Goal: Task Accomplishment & Management: Manage account settings

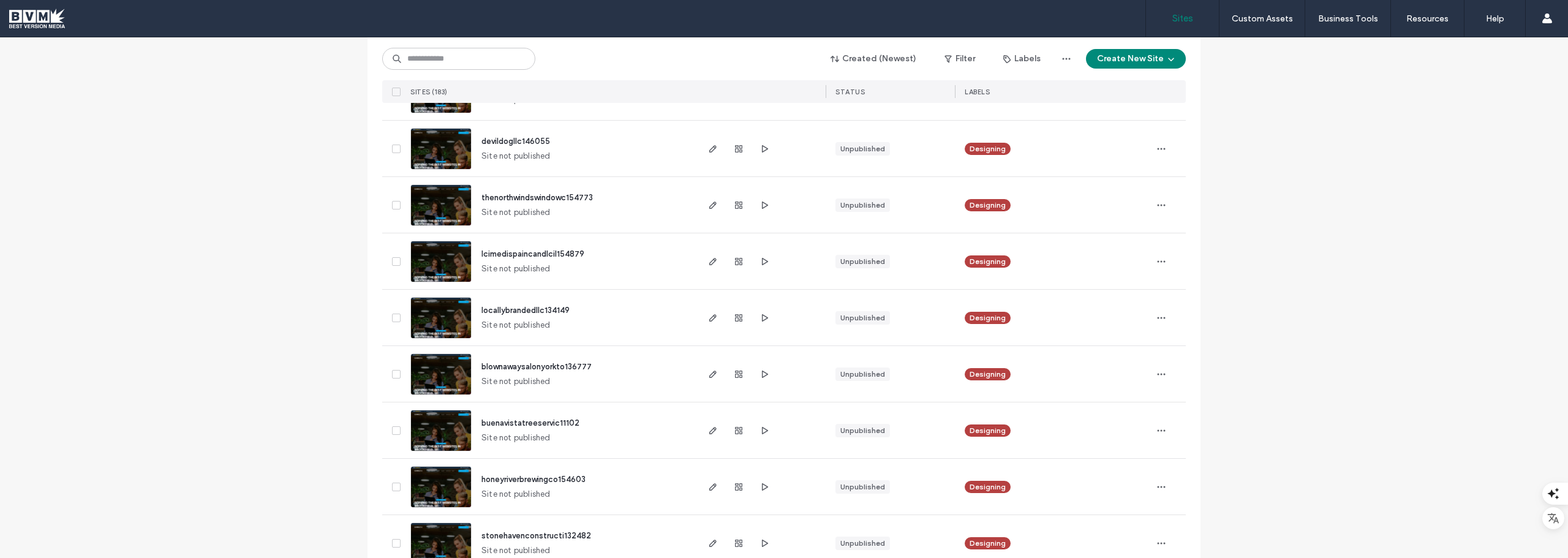
scroll to position [184, 0]
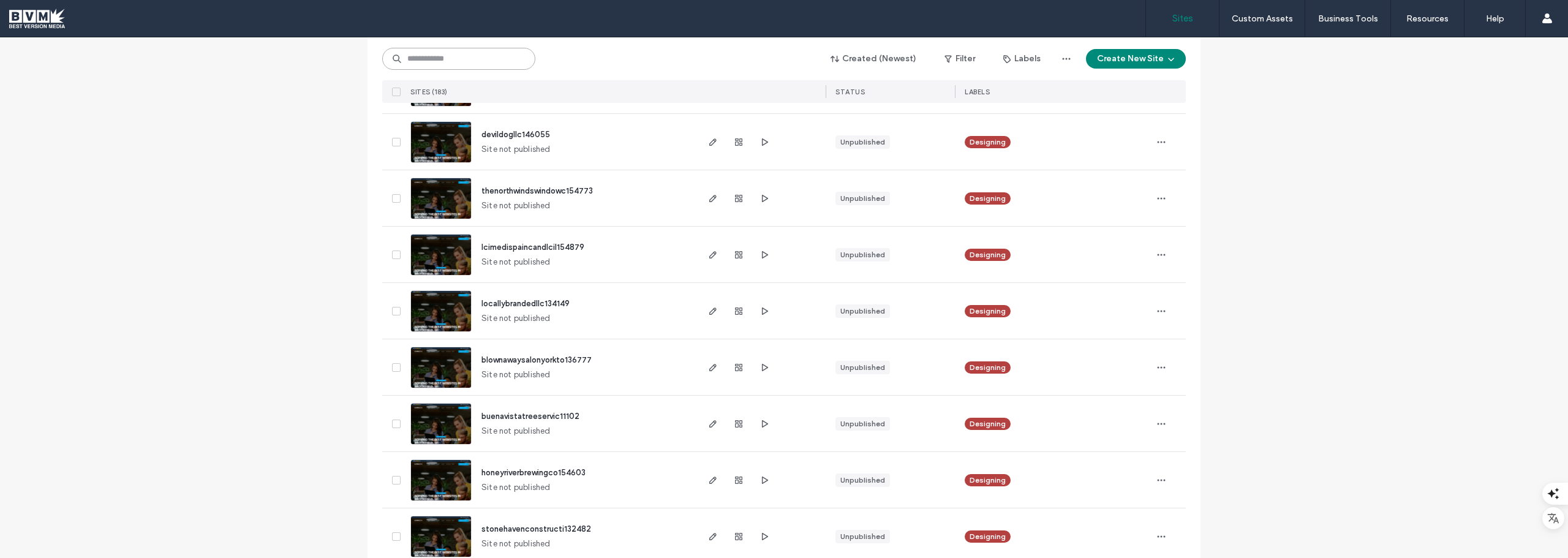
click at [466, 66] on input at bounding box center [459, 59] width 153 height 22
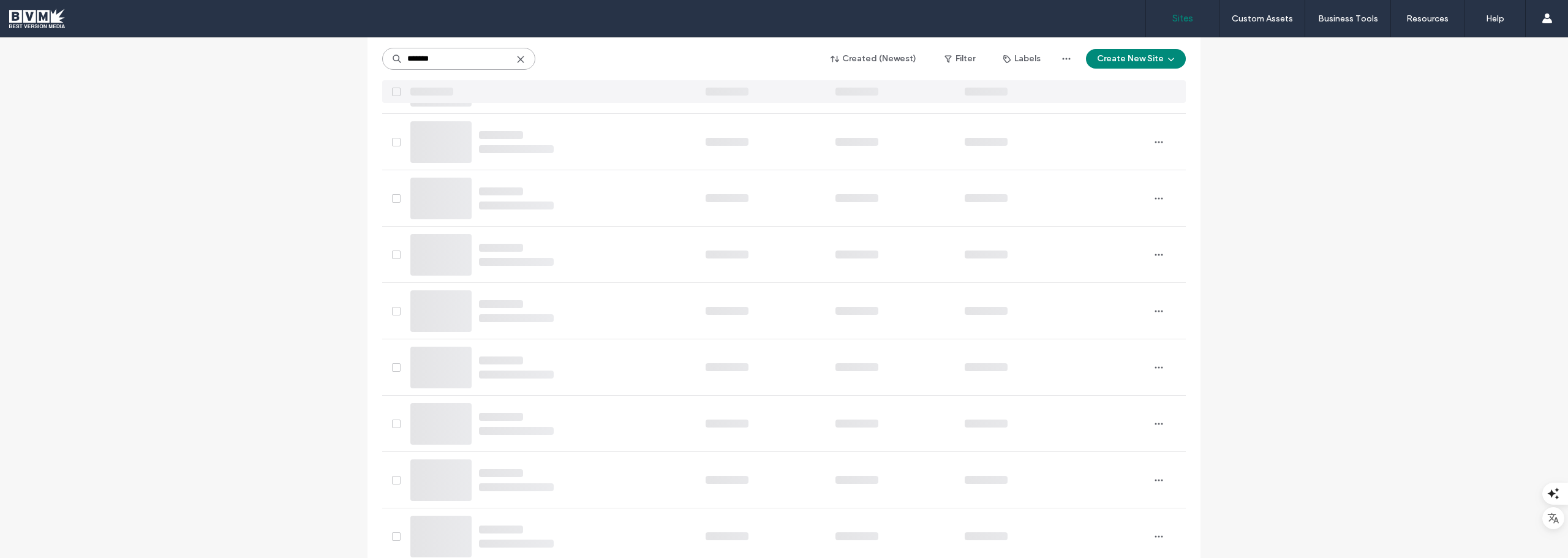
scroll to position [0, 0]
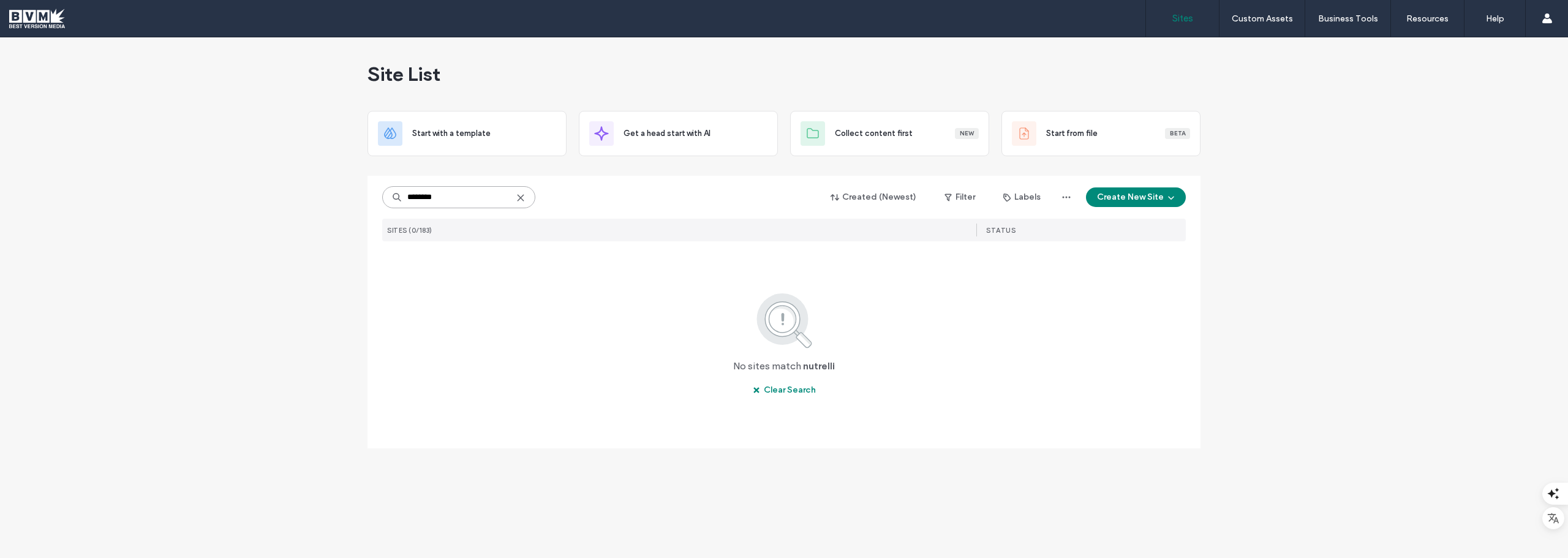
drag, startPoint x: 447, startPoint y: 200, endPoint x: 399, endPoint y: 196, distance: 48.2
click at [399, 196] on div "********" at bounding box center [459, 197] width 153 height 22
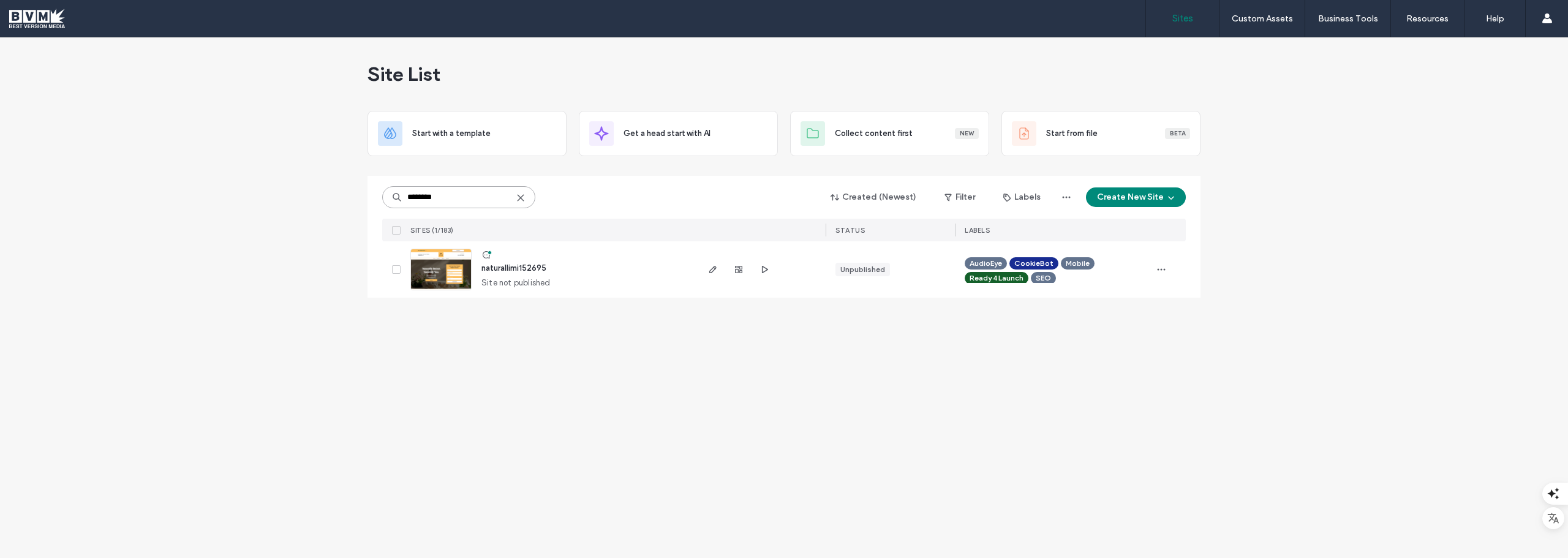
type input "********"
click at [514, 267] on span "naturallimi152695" at bounding box center [514, 268] width 65 height 9
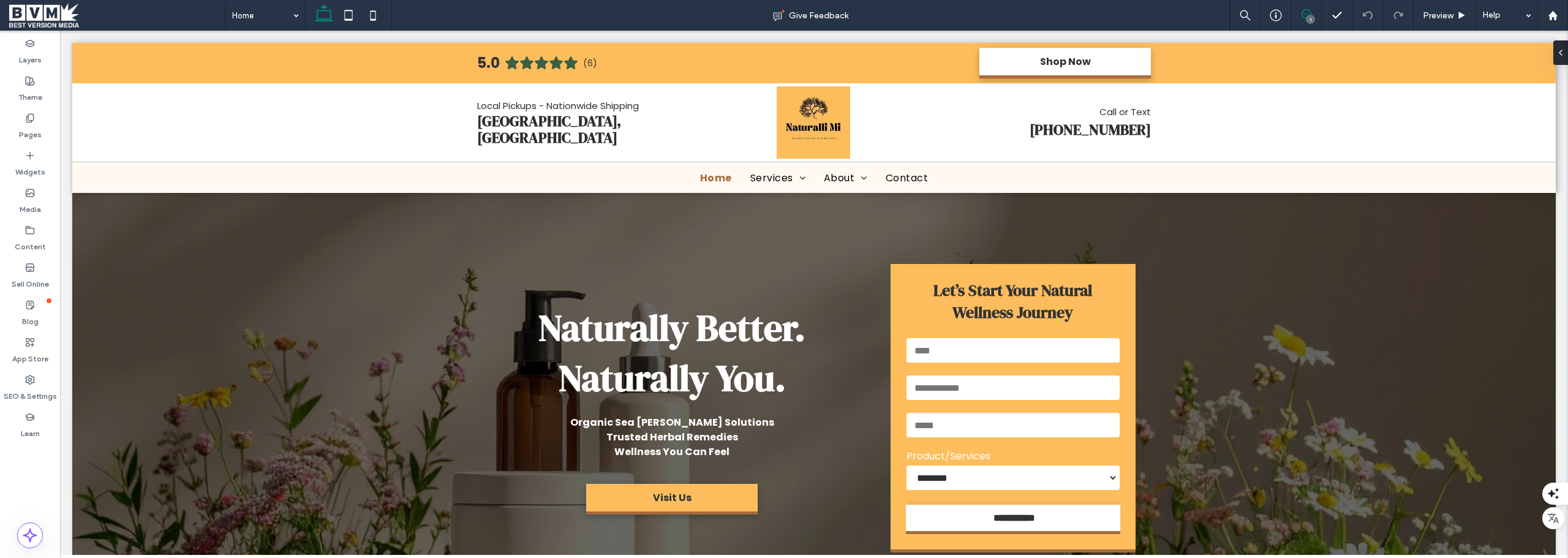
click at [1302, 11] on icon at bounding box center [1307, 14] width 10 height 10
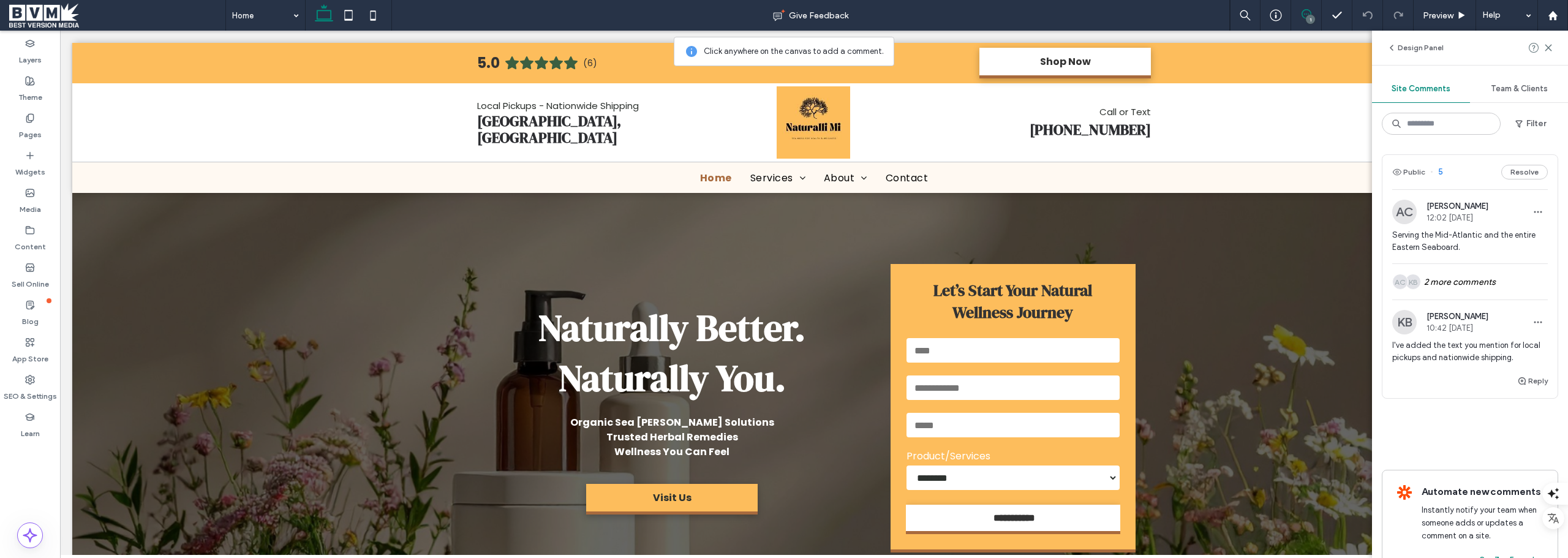
click at [1500, 87] on span "Team & Clients" at bounding box center [1519, 88] width 57 height 10
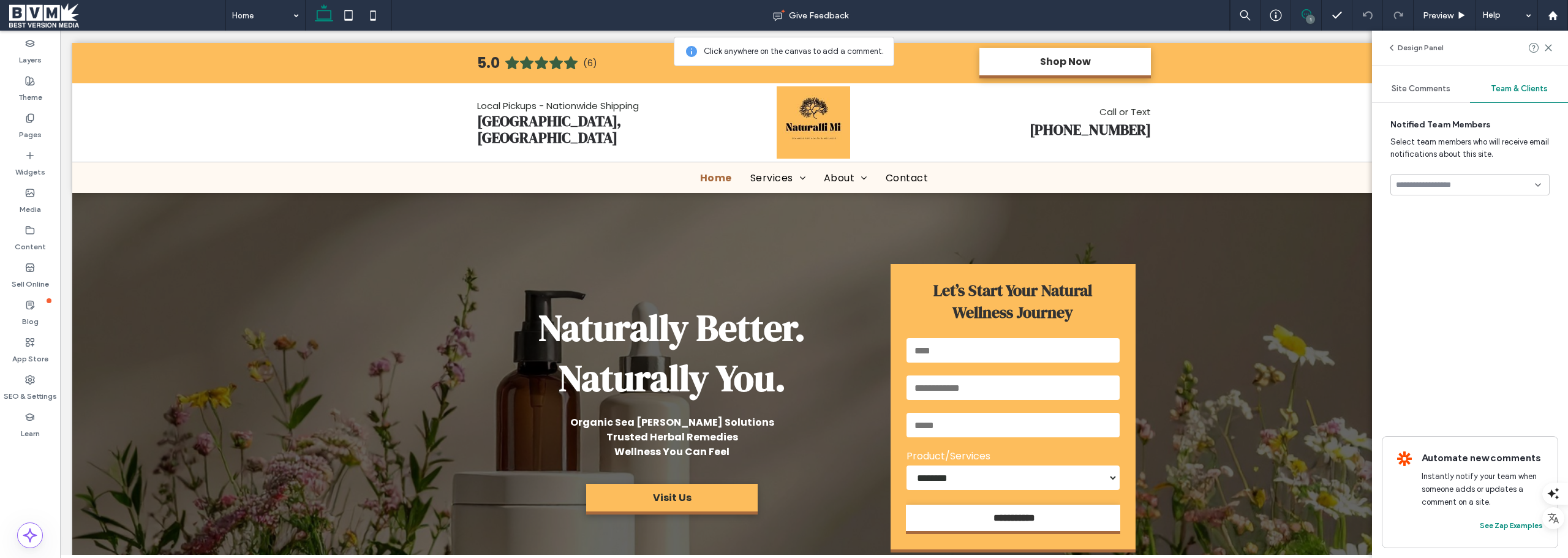
click at [1489, 182] on input at bounding box center [1466, 185] width 139 height 10
type input "*"
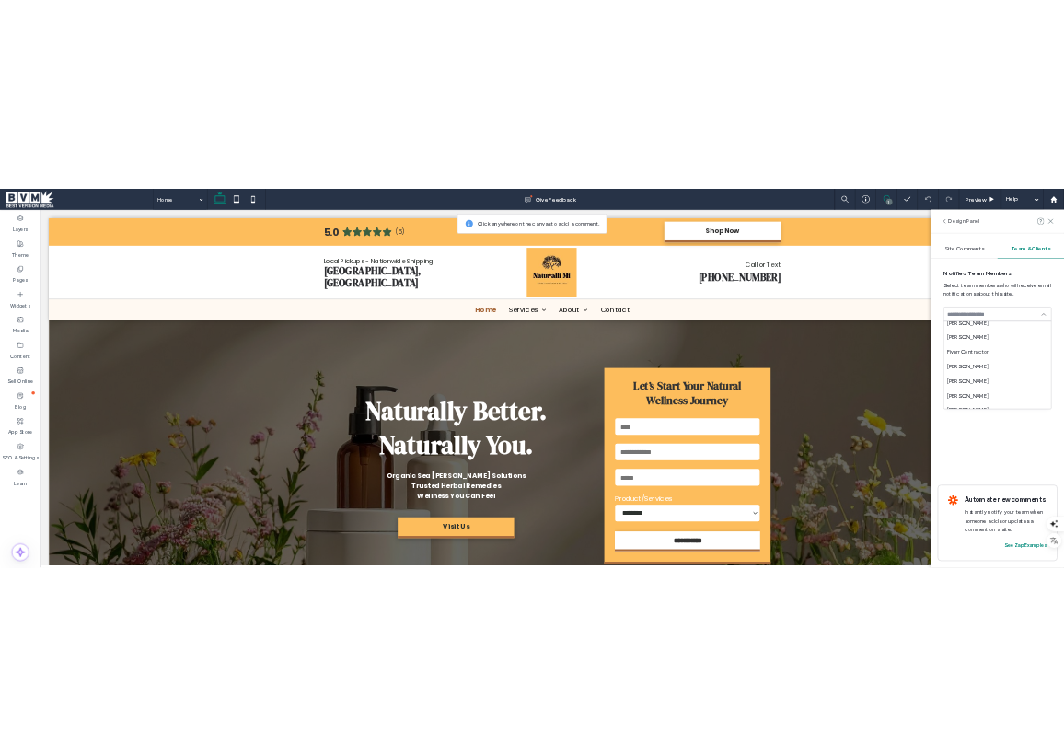
scroll to position [737, 0]
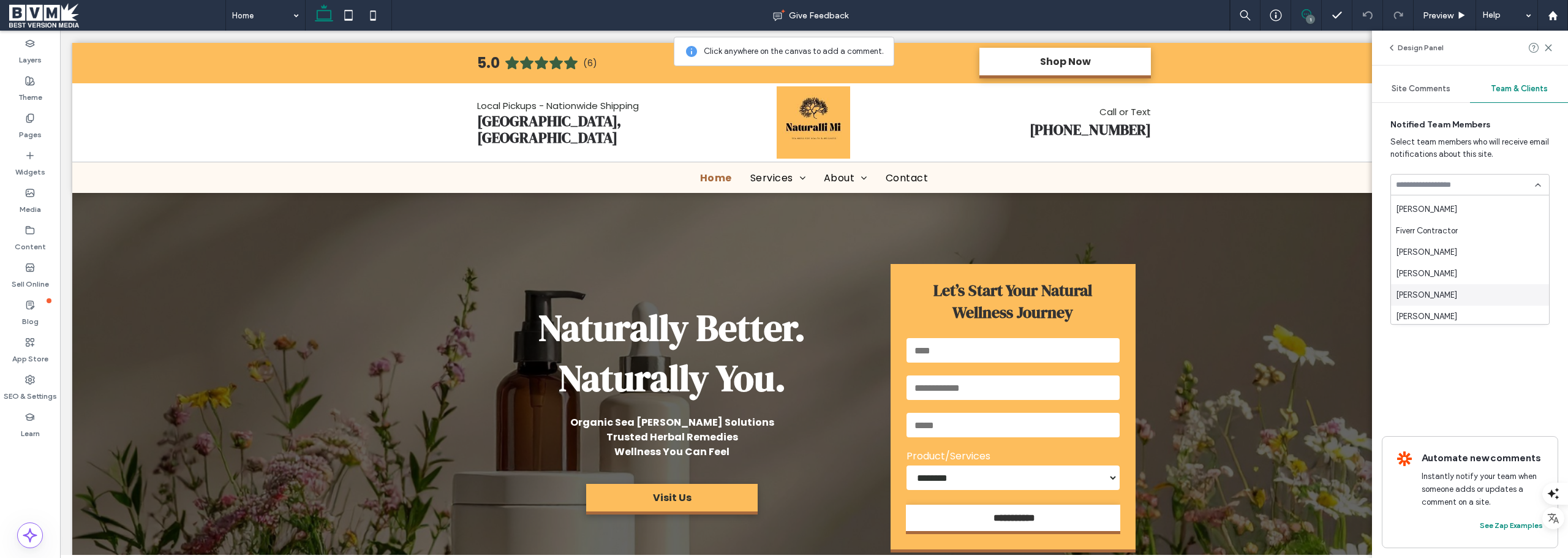
click at [1432, 292] on span "Madie Teague" at bounding box center [1427, 295] width 61 height 12
click at [1530, 214] on div "Remove" at bounding box center [1535, 216] width 29 height 9
click at [1551, 45] on use at bounding box center [1548, 47] width 5 height 5
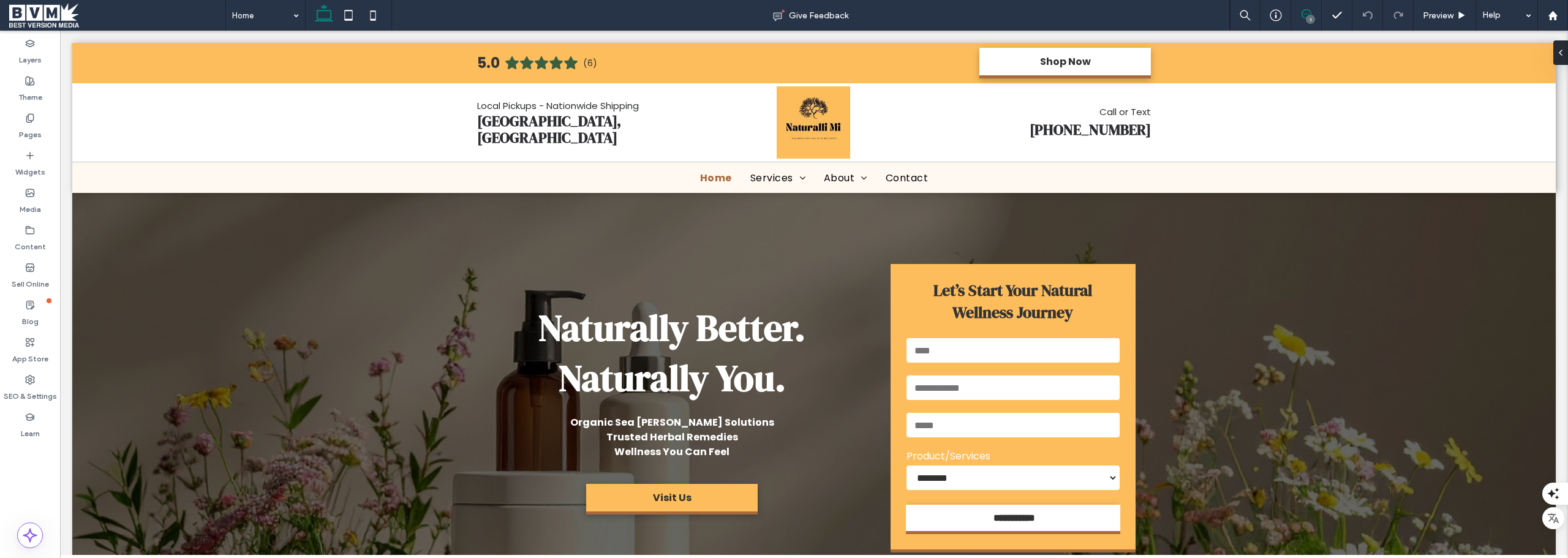
click at [1310, 11] on use at bounding box center [1307, 14] width 10 height 10
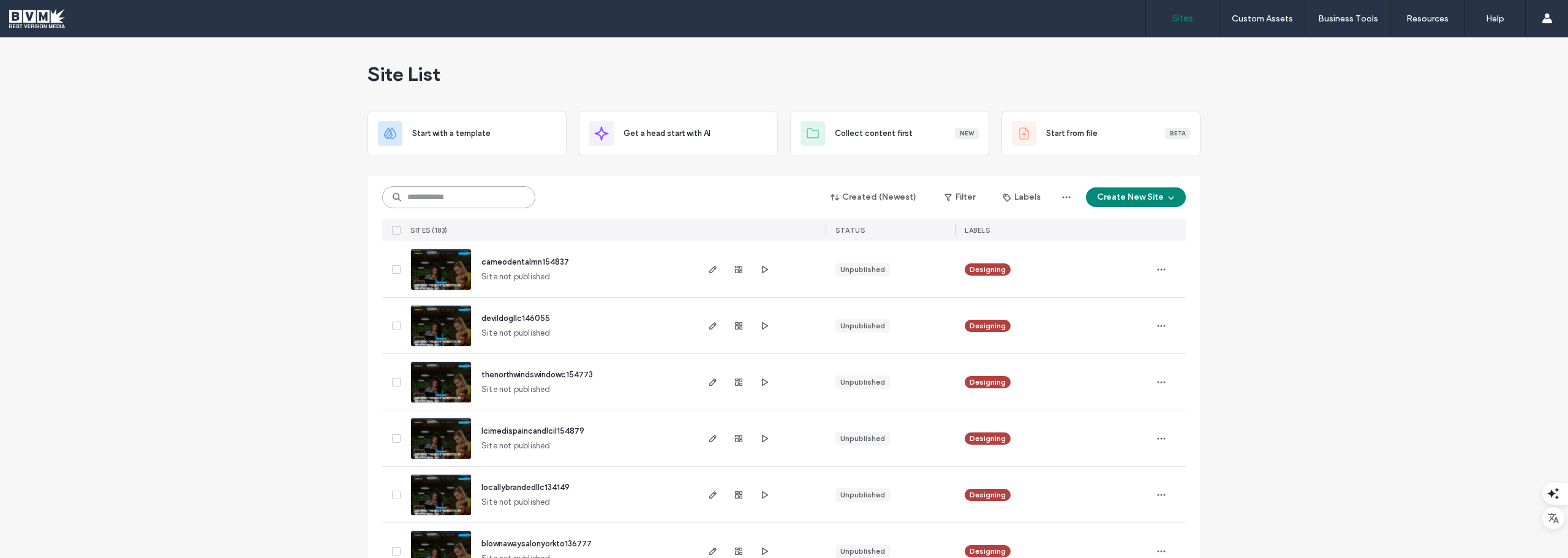
click at [480, 204] on input at bounding box center [459, 197] width 153 height 22
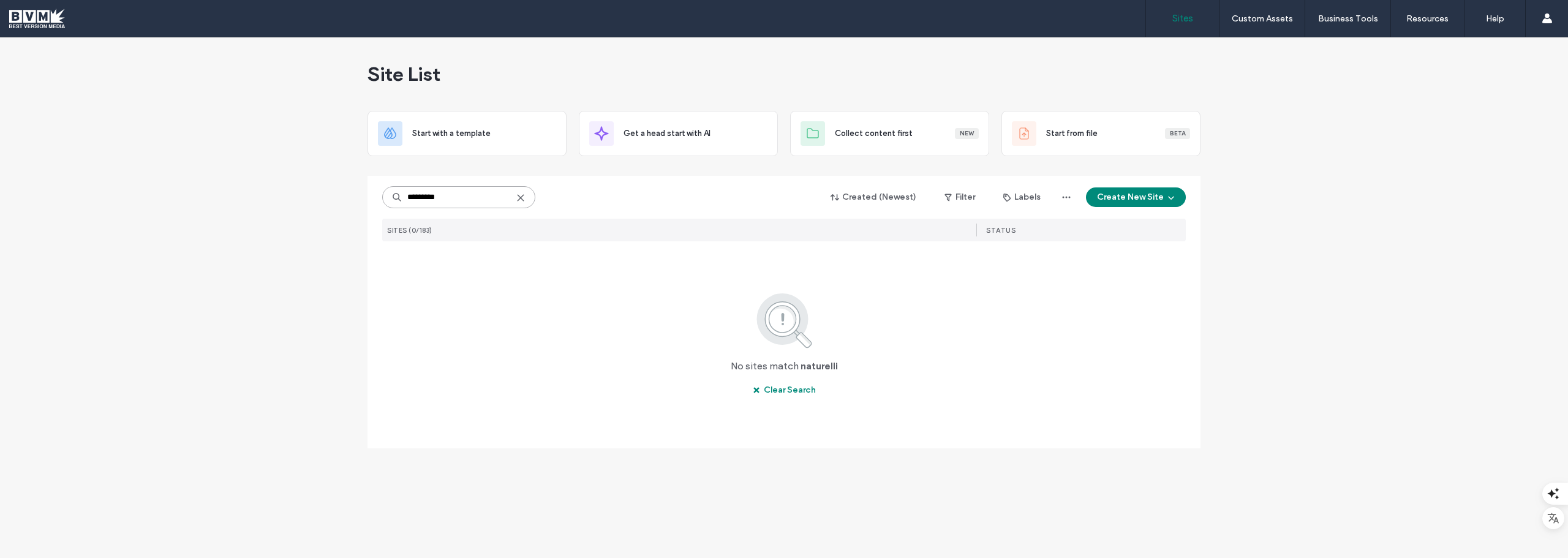
drag, startPoint x: 480, startPoint y: 204, endPoint x: 399, endPoint y: 203, distance: 81.0
click at [399, 203] on input "*********" at bounding box center [459, 197] width 153 height 22
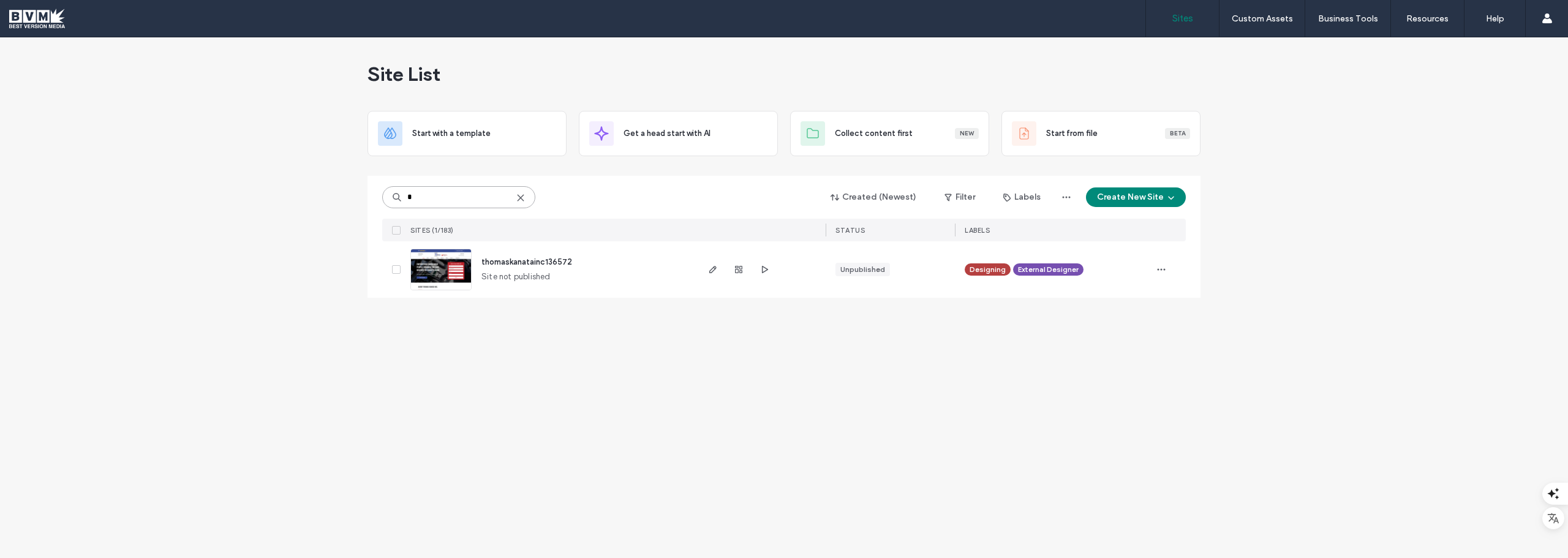
type input "*"
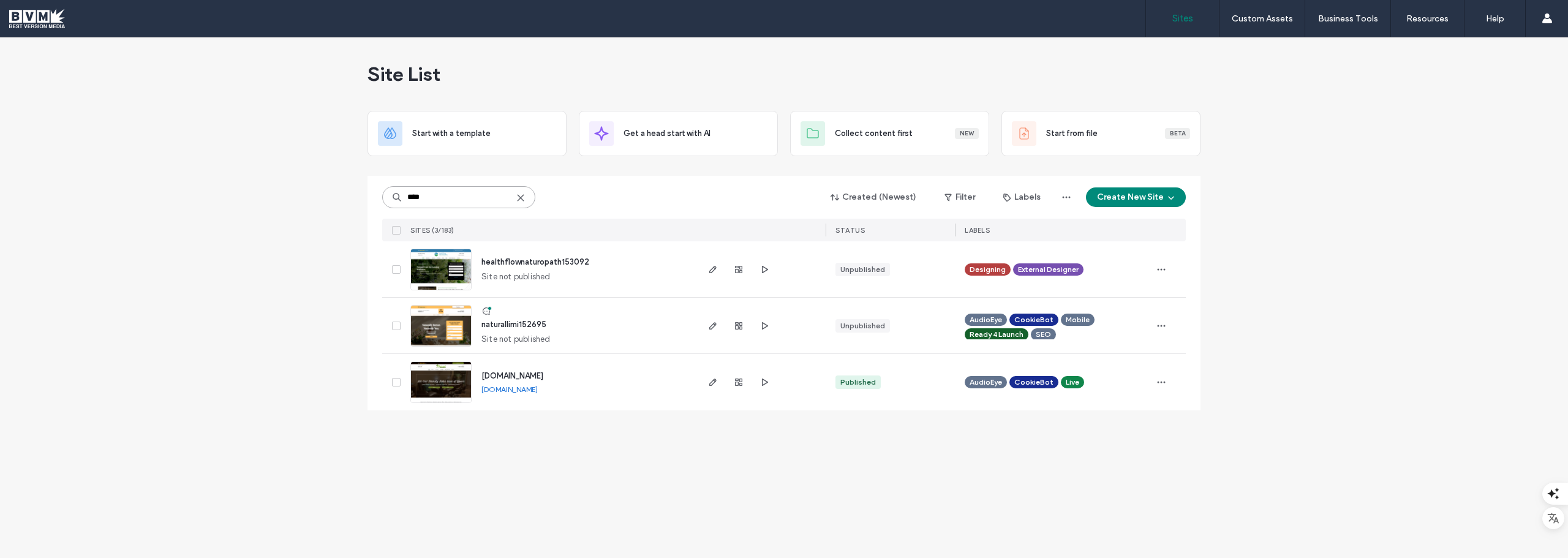
type input "****"
click at [526, 321] on span "naturallimi152695" at bounding box center [514, 325] width 65 height 9
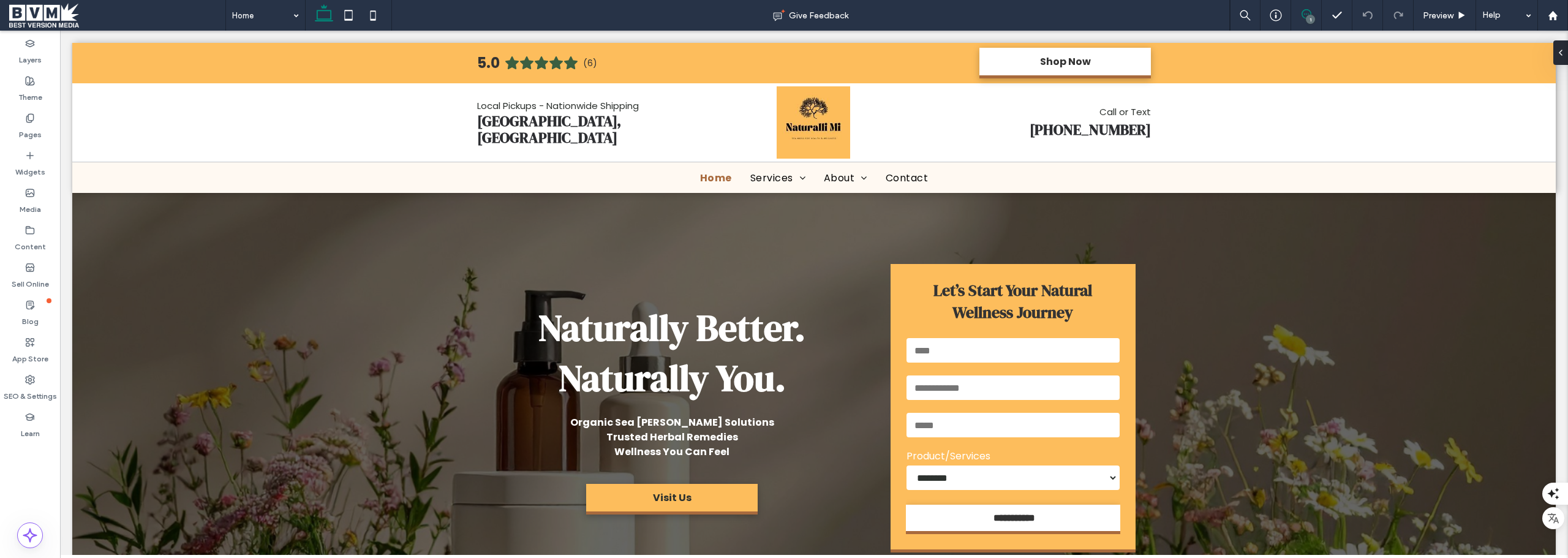
click at [708, 11] on icon at bounding box center [1307, 14] width 10 height 10
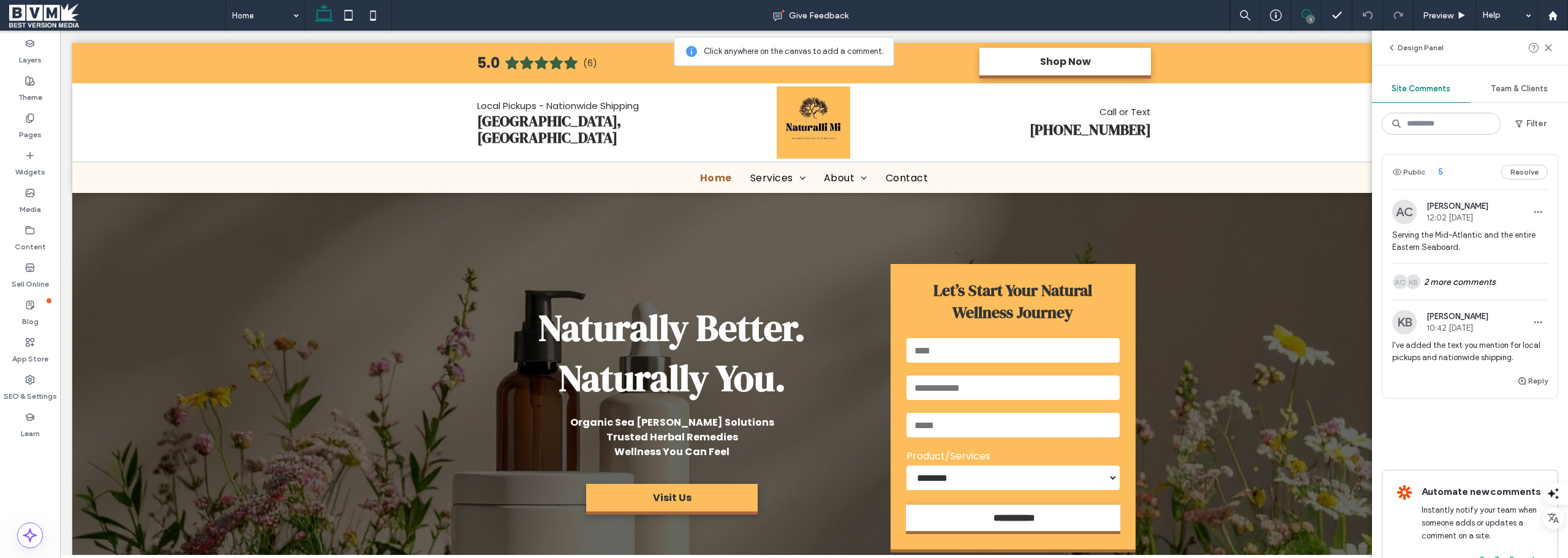
click at [708, 94] on div "Team & Clients" at bounding box center [1519, 88] width 98 height 27
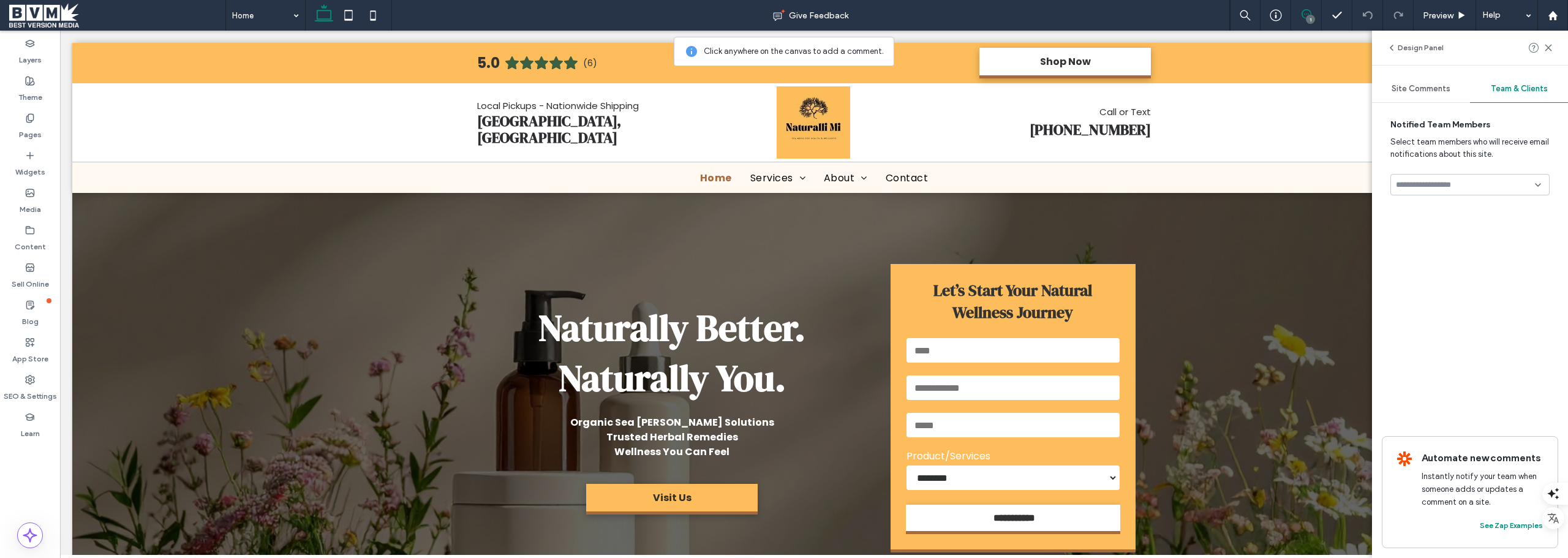
click at [708, 182] on input at bounding box center [1466, 185] width 139 height 10
type input "*"
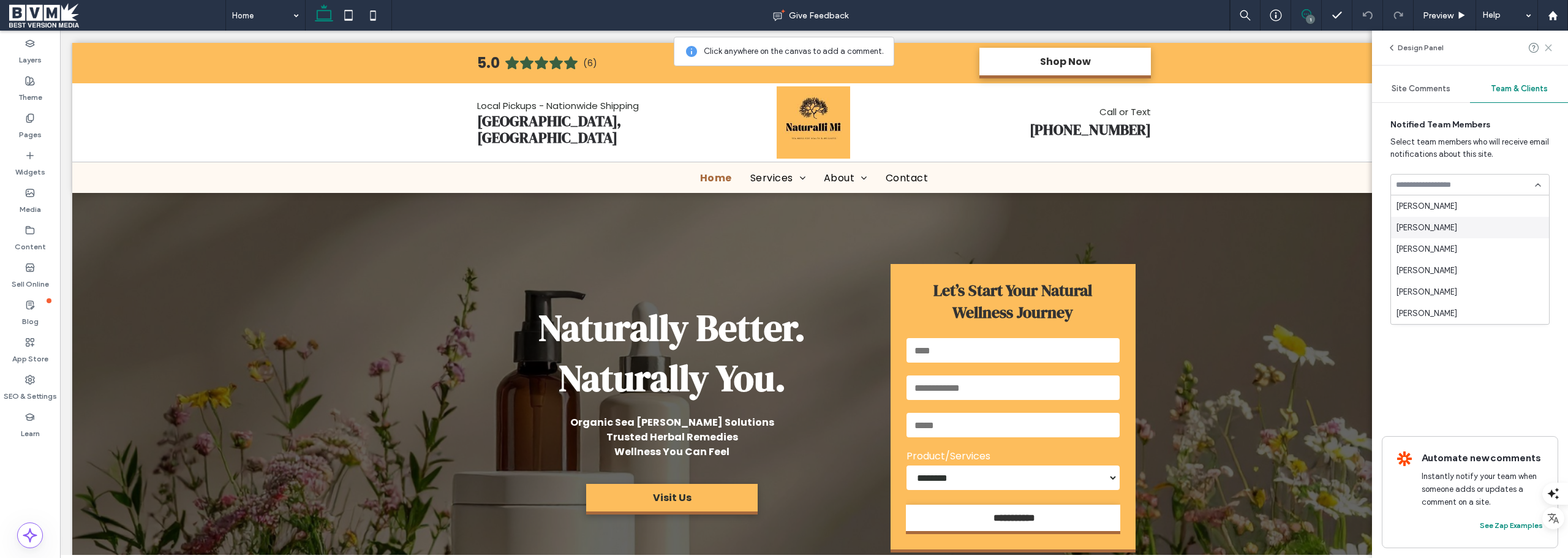
click at [708, 45] on icon at bounding box center [1548, 47] width 10 height 10
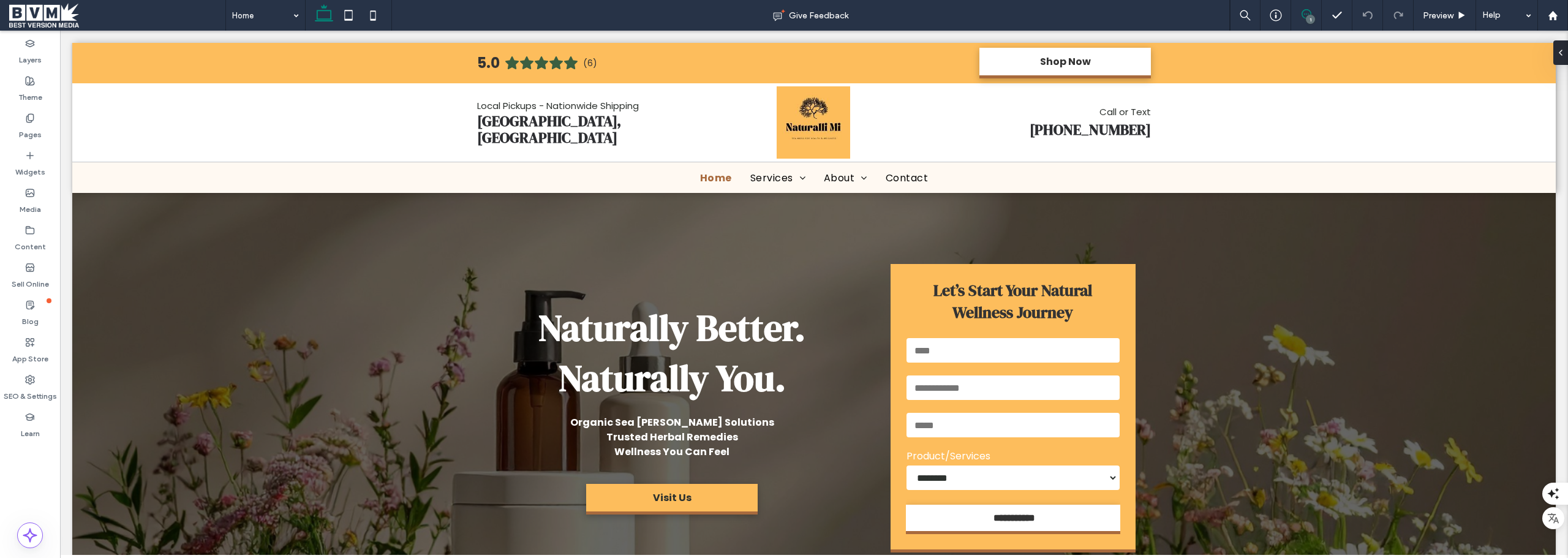
click at [708, 17] on icon at bounding box center [1307, 14] width 10 height 10
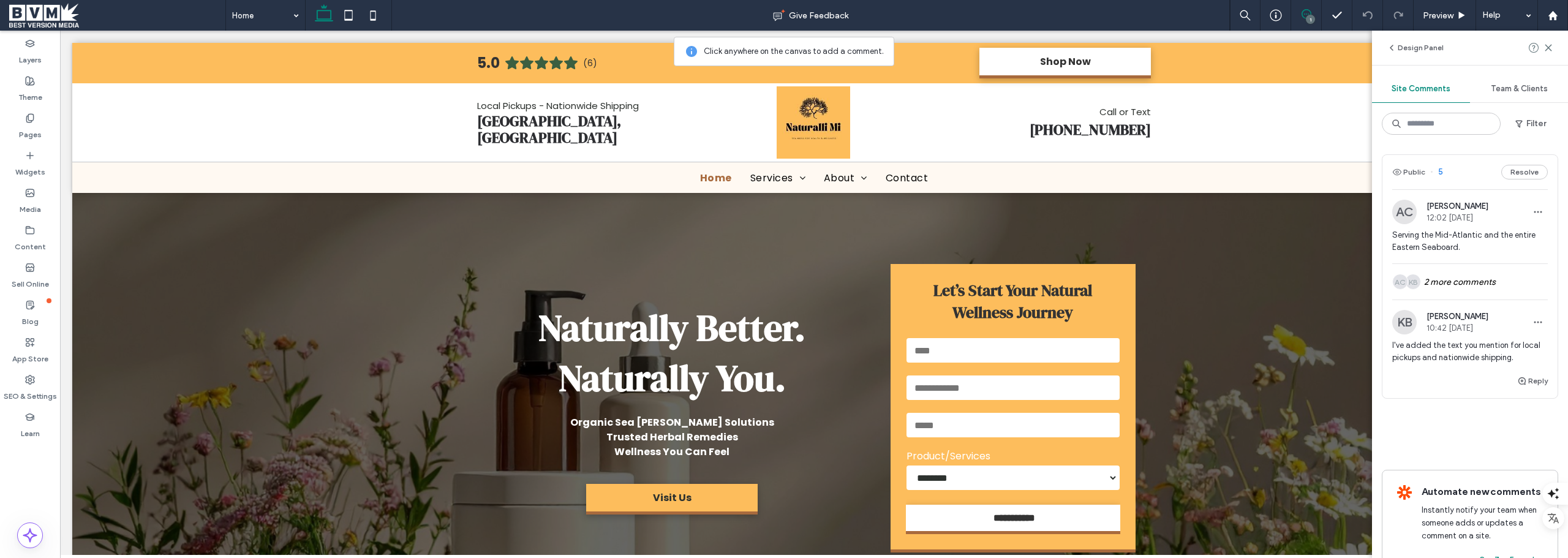
click at [708, 89] on span "Team & Clients" at bounding box center [1519, 88] width 57 height 10
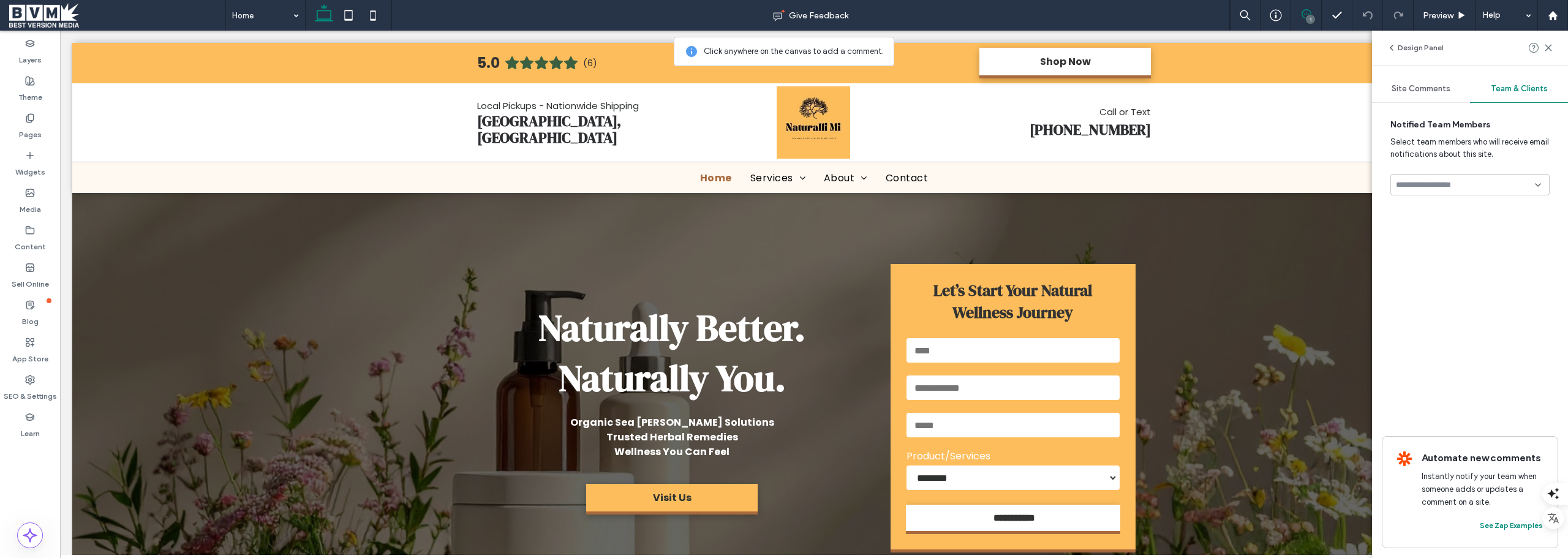
click at [708, 190] on input at bounding box center [1466, 185] width 139 height 10
click at [708, 236] on span "Alex Milan" at bounding box center [1427, 237] width 61 height 12
click at [708, 87] on span "Site Comments" at bounding box center [1421, 88] width 59 height 10
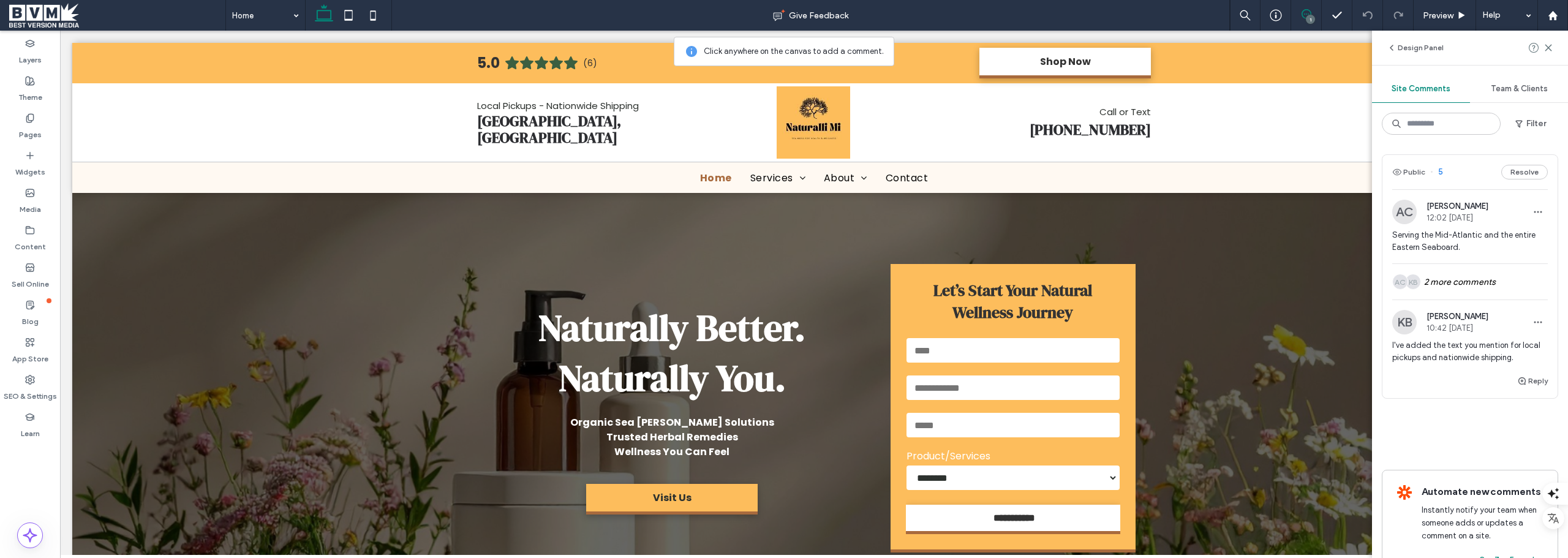
click at [708, 90] on span "Team & Clients" at bounding box center [1519, 88] width 57 height 10
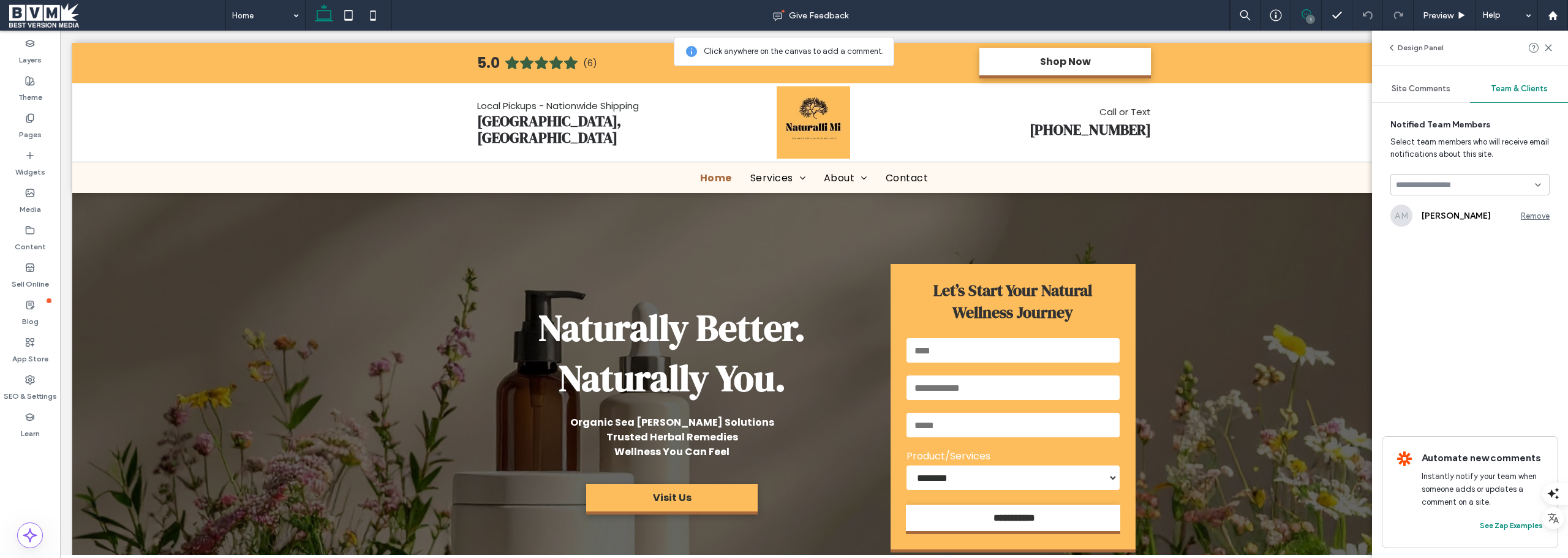
click at [708, 214] on div "Remove" at bounding box center [1535, 216] width 29 height 9
click at [708, 88] on span "Site Comments" at bounding box center [1421, 88] width 59 height 10
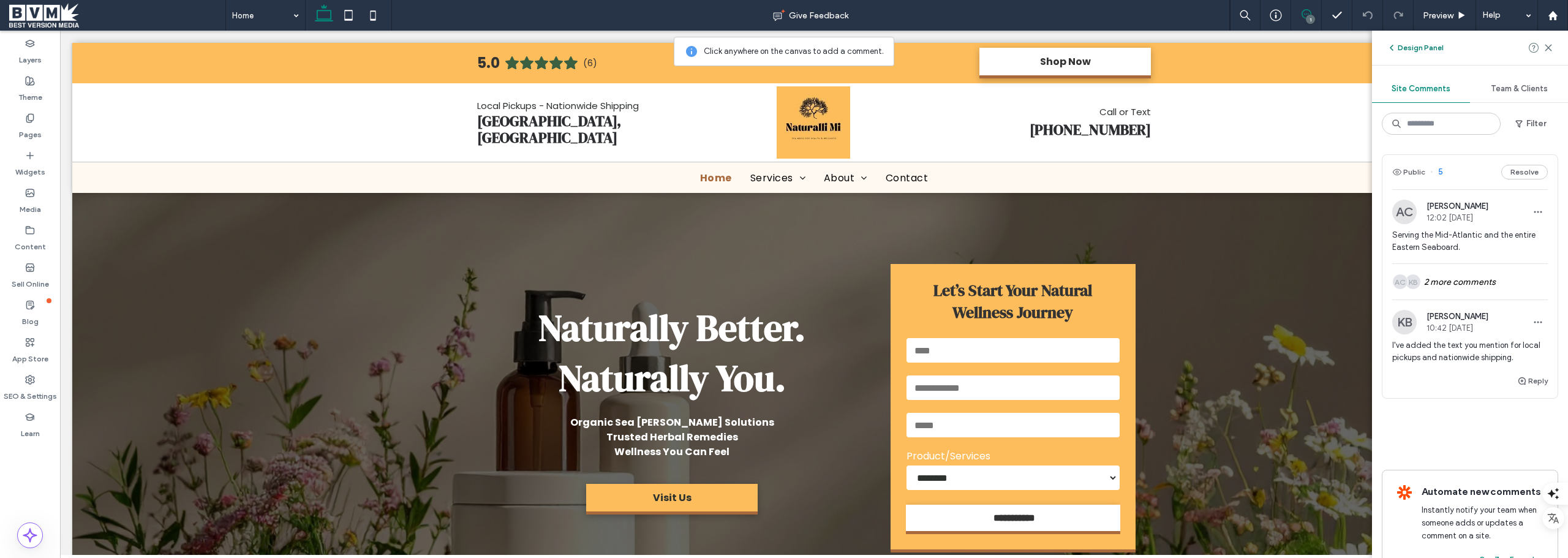
click at [708, 46] on icon "button" at bounding box center [1392, 47] width 10 height 10
